Goal: Find specific page/section: Find specific page/section

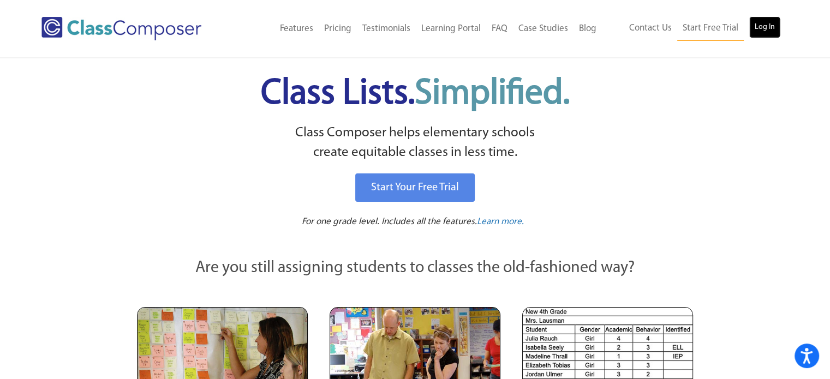
click at [759, 21] on link "Log In" at bounding box center [764, 27] width 31 height 22
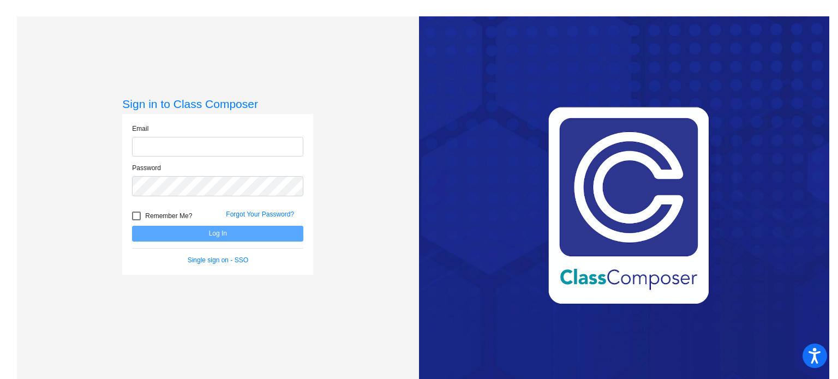
type input "[EMAIL_ADDRESS][DOMAIN_NAME]"
click at [190, 230] on button "Log In" at bounding box center [217, 234] width 171 height 16
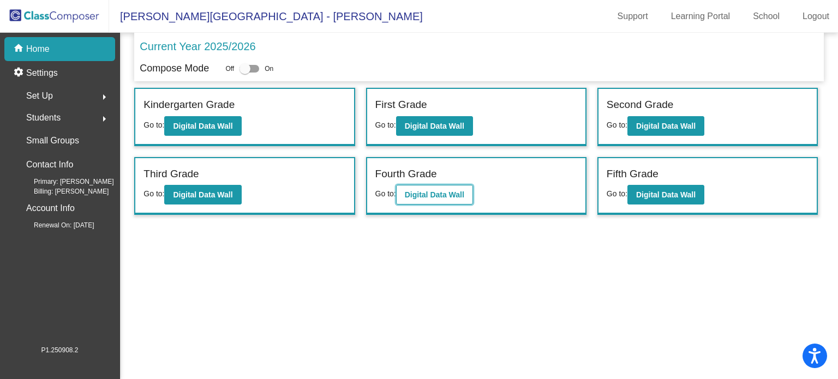
click at [436, 195] on b "Digital Data Wall" at bounding box center [434, 194] width 59 height 9
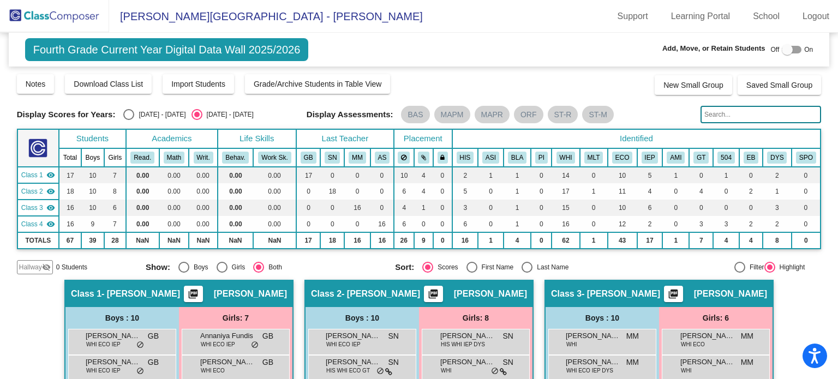
click at [721, 116] on input "text" at bounding box center [761, 114] width 121 height 17
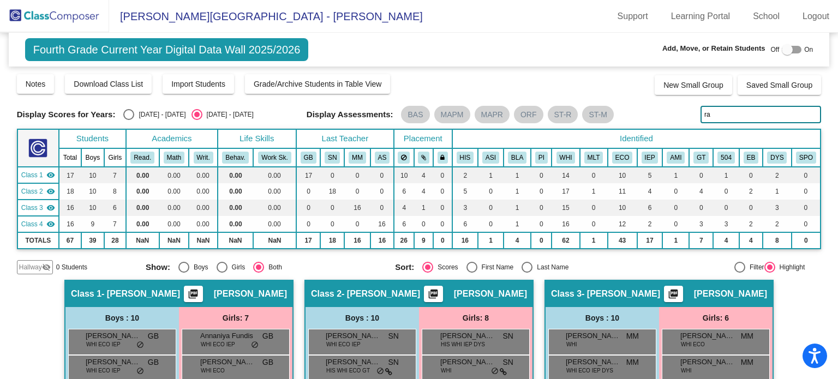
type input "ray"
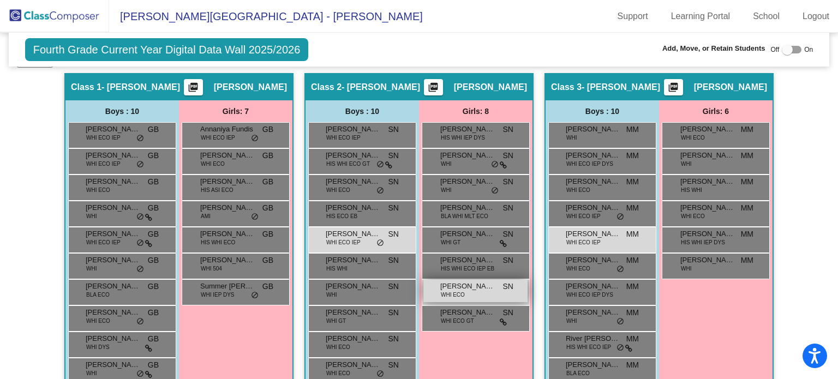
scroll to position [164, 0]
